Goal: Information Seeking & Learning: Learn about a topic

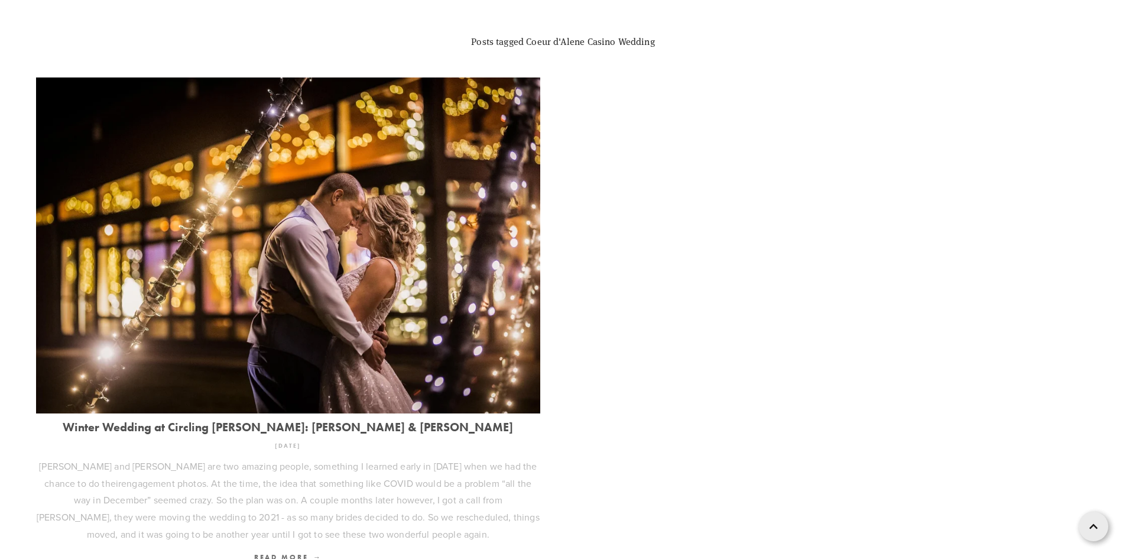
scroll to position [526, 0]
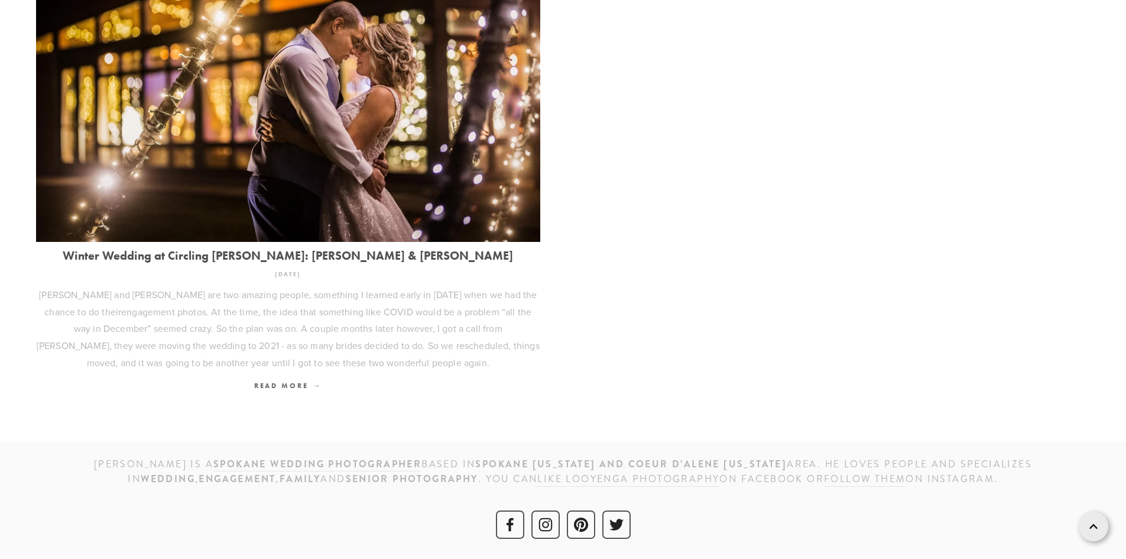
click at [371, 180] on img at bounding box center [288, 74] width 504 height 336
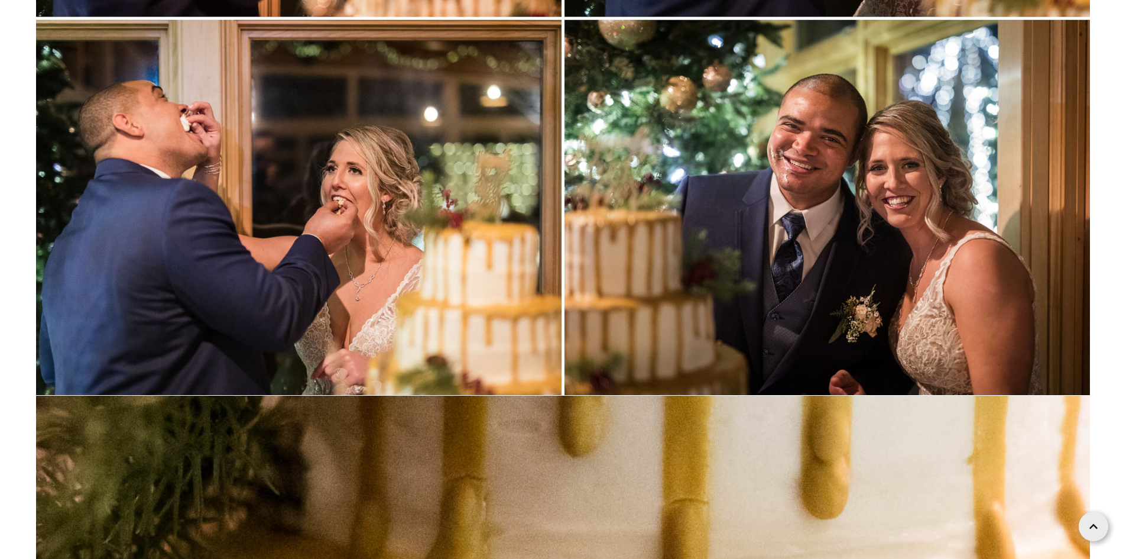
scroll to position [83925, 0]
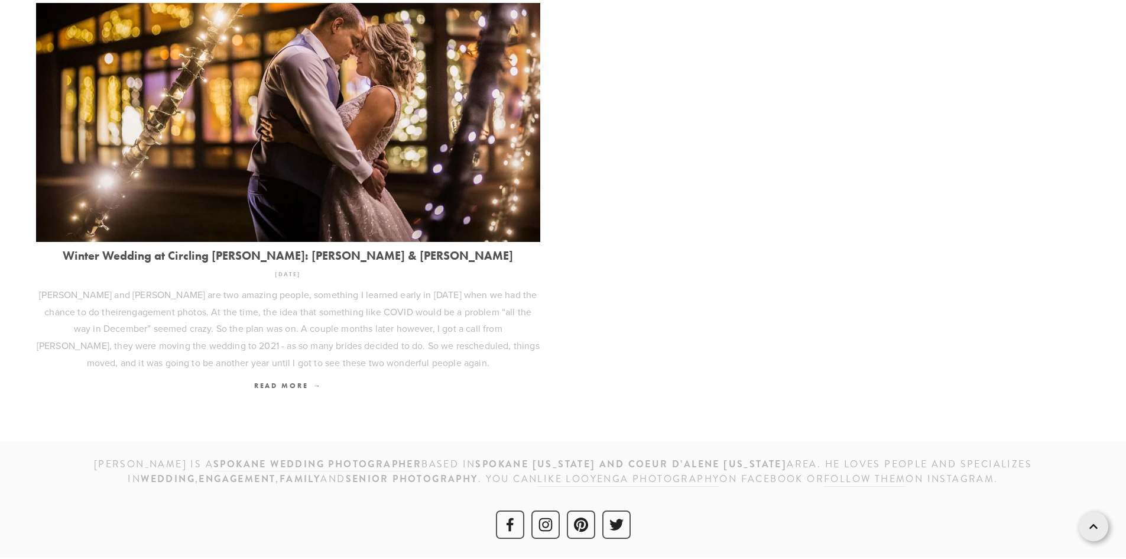
scroll to position [526, 0]
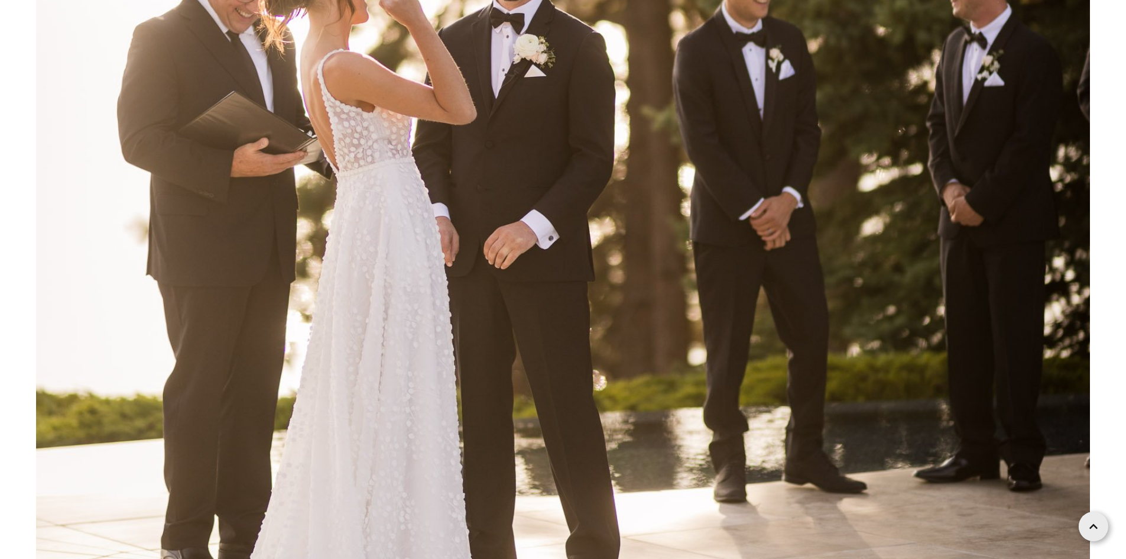
scroll to position [65462, 0]
